Goal: Navigation & Orientation: Find specific page/section

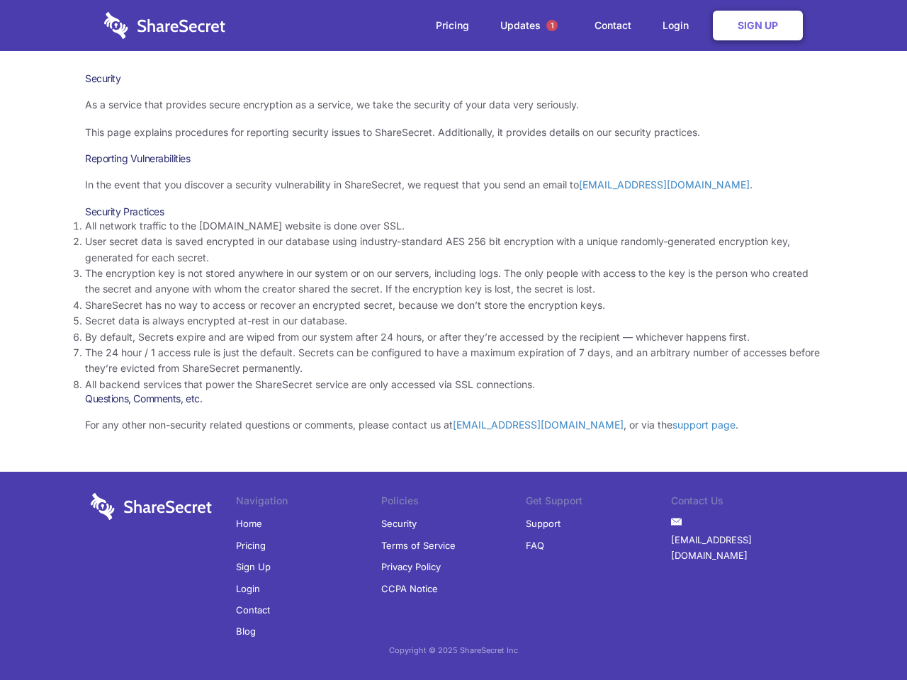
click at [453, 340] on li "By default, Secrets expire and are wiped from our system after 24 hours, or aft…" at bounding box center [453, 337] width 737 height 16
click at [552, 26] on span "1" at bounding box center [551, 25] width 11 height 11
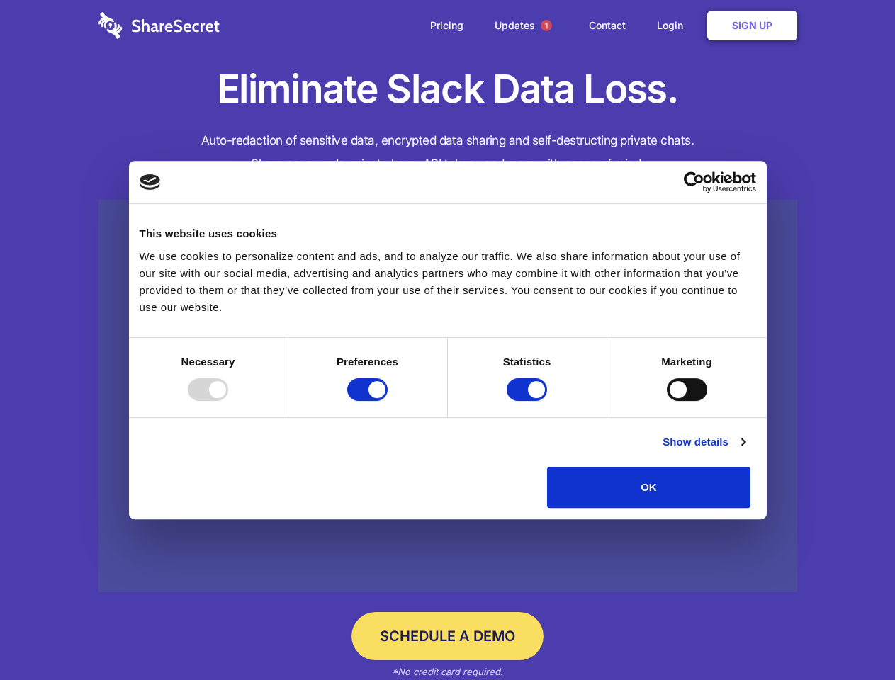
click at [228, 401] on div at bounding box center [208, 389] width 40 height 23
click at [388, 401] on input "Preferences" at bounding box center [367, 389] width 40 height 23
checkbox input "false"
click at [528, 401] on input "Statistics" at bounding box center [527, 389] width 40 height 23
checkbox input "false"
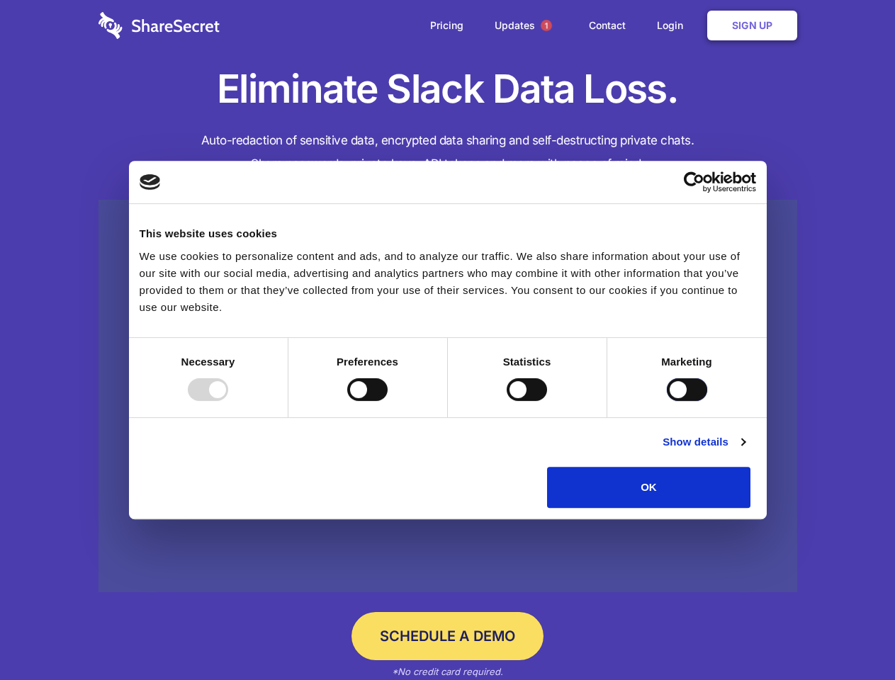
click at [667, 401] on input "Marketing" at bounding box center [687, 389] width 40 height 23
checkbox input "true"
click at [745, 451] on link "Show details" at bounding box center [703, 442] width 82 height 17
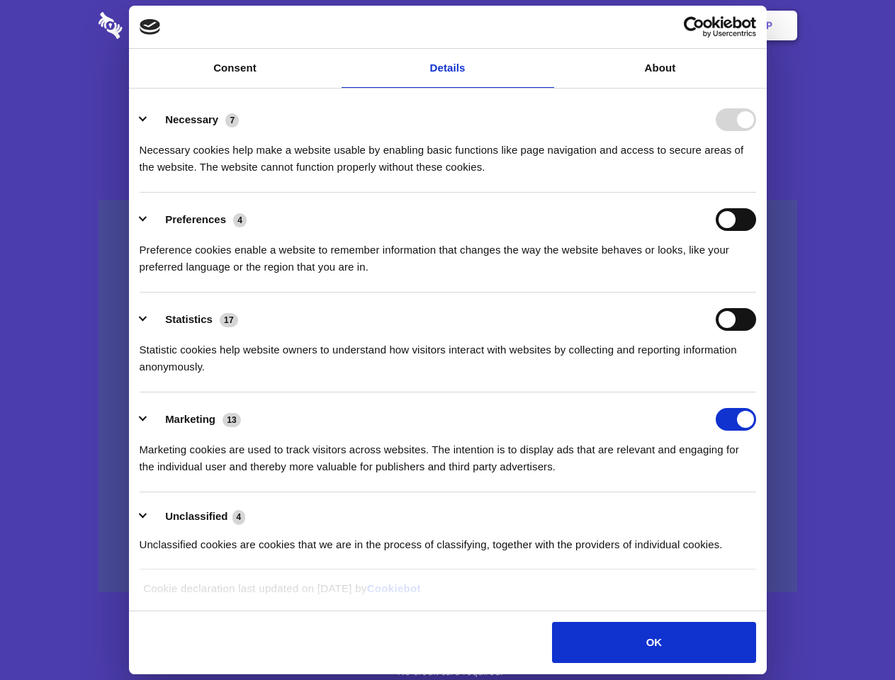
click at [756, 193] on li "Necessary 7 Necessary cookies help make a website usable by enabling basic func…" at bounding box center [448, 143] width 616 height 100
click at [545, 26] on span "1" at bounding box center [546, 25] width 11 height 11
